Goal: Navigation & Orientation: Find specific page/section

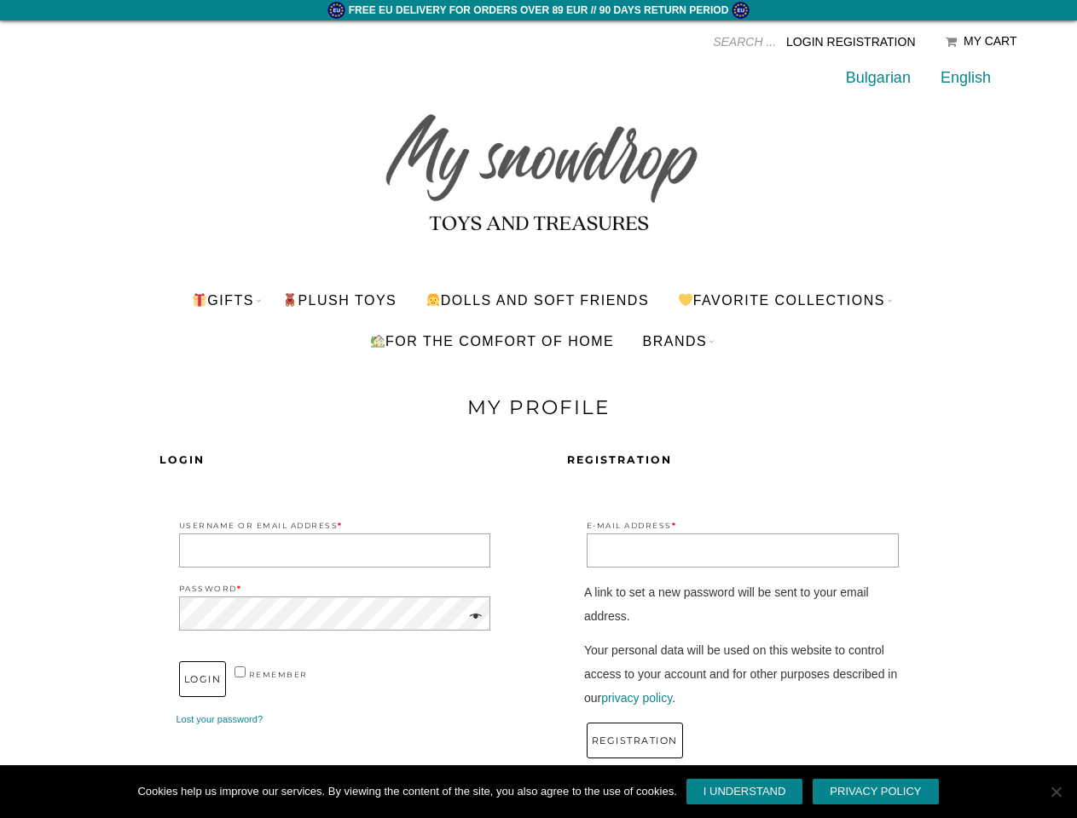
click at [538, 423] on div "Login Username or Email Address * Password * remember Login Lost your password?…" at bounding box center [538, 610] width 989 height 383
click at [657, 42] on input "Products search" at bounding box center [626, 42] width 298 height 26
click at [788, 300] on link "Favorite Collections" at bounding box center [781, 300] width 234 height 41
click at [678, 341] on link "BRANDS" at bounding box center [675, 341] width 90 height 41
click at [472, 617] on span at bounding box center [473, 617] width 20 height 24
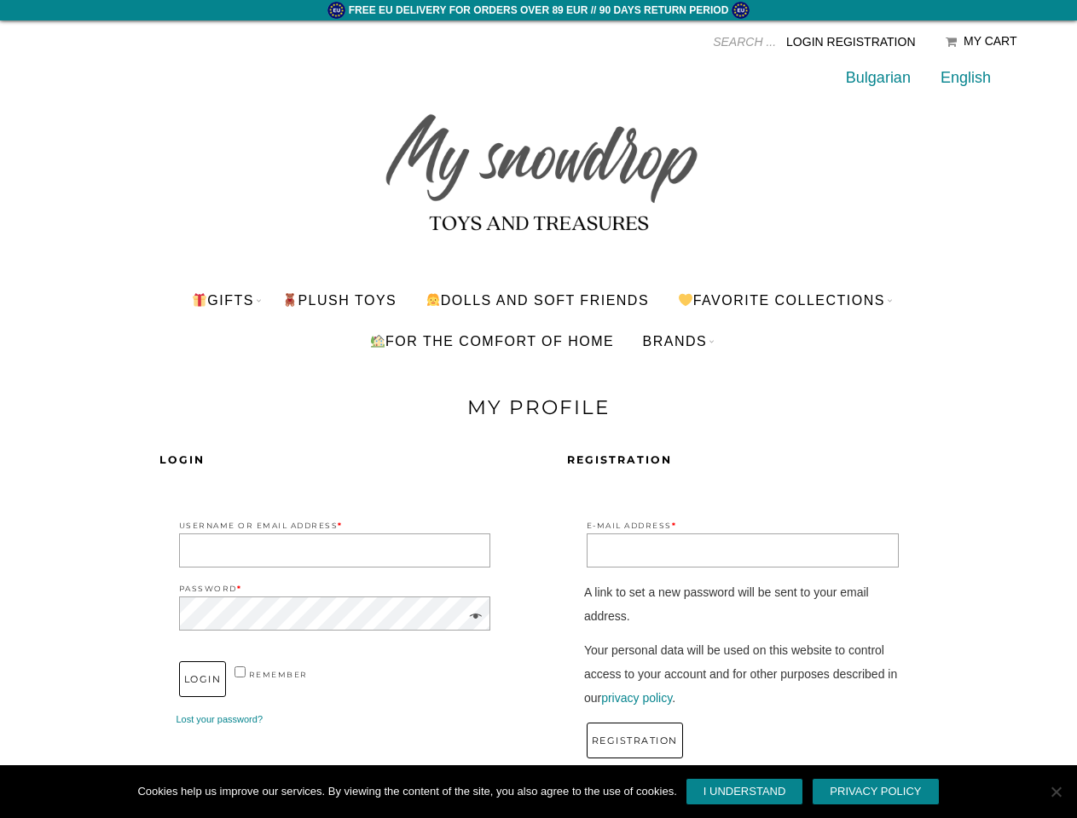
click at [744, 792] on link "I understand" at bounding box center [744, 791] width 118 height 27
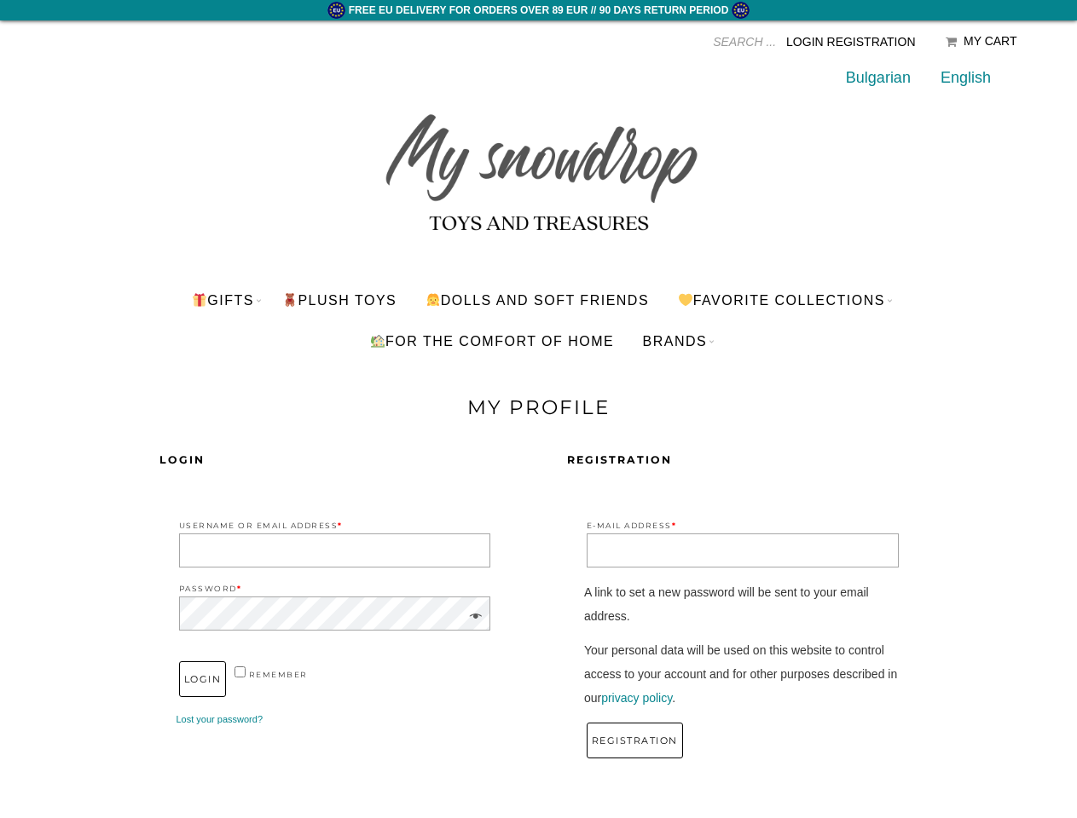
click at [1055, 792] on span "Cookie Notice" at bounding box center [1055, 791] width 17 height 17
